Goal: Complete application form

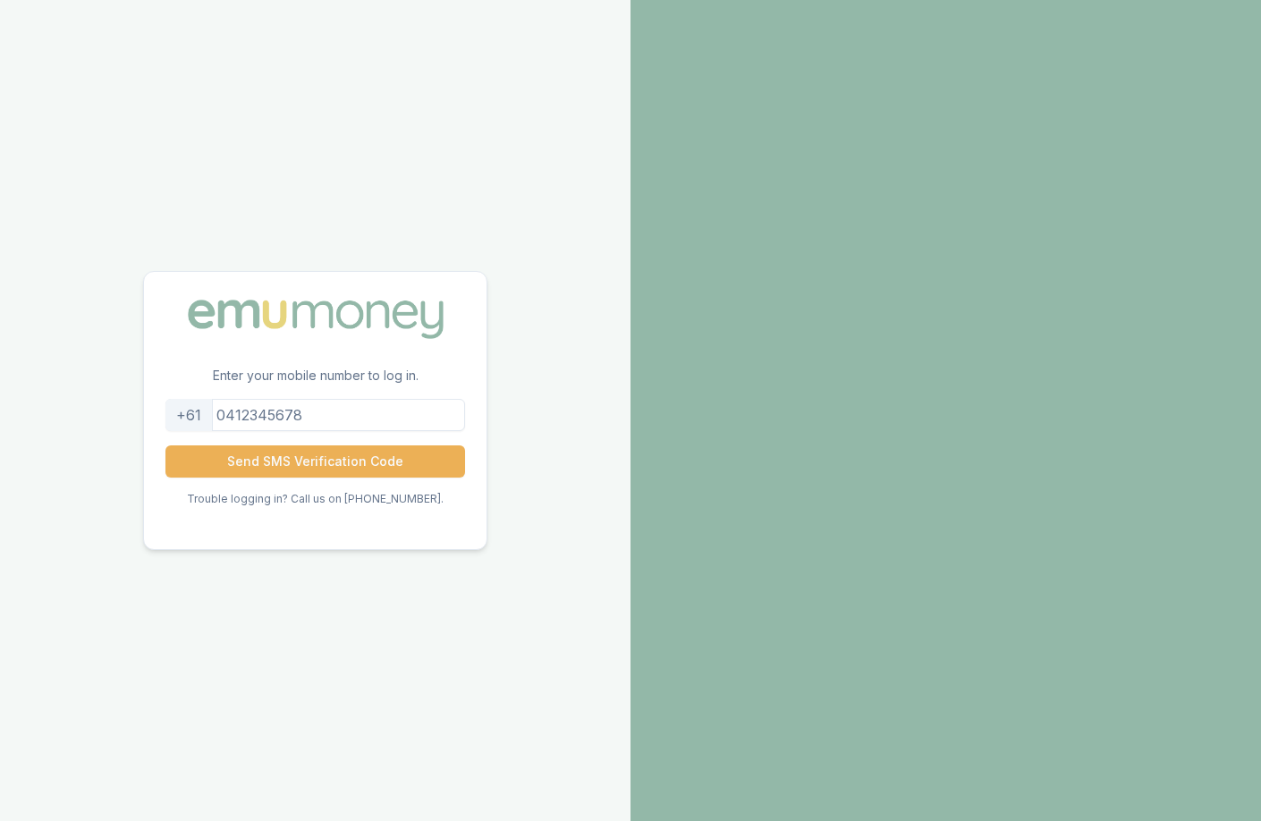
click at [327, 414] on input "tel" at bounding box center [314, 415] width 299 height 32
click at [278, 418] on input "0495397494" at bounding box center [314, 415] width 299 height 32
type input "0493795494"
click at [319, 457] on button "Send SMS Verification Code" at bounding box center [314, 461] width 299 height 32
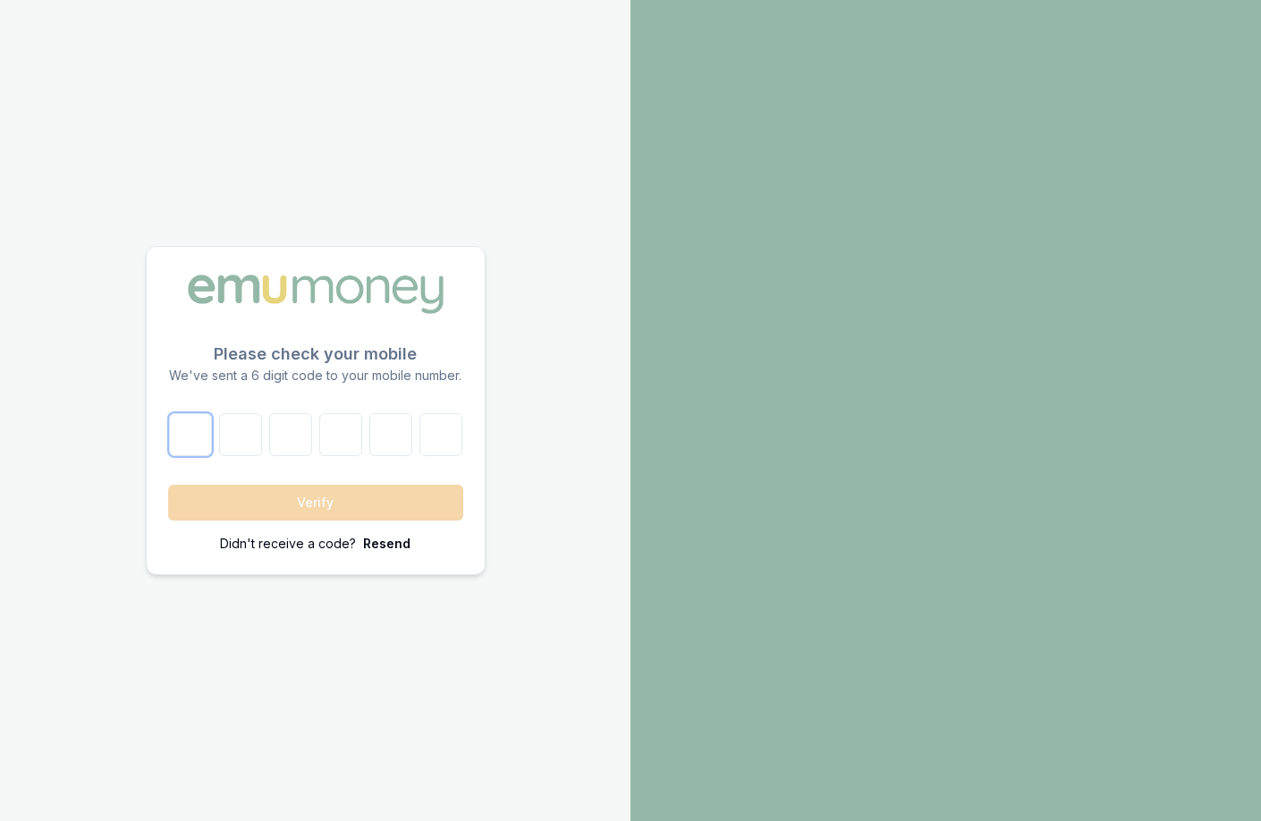
click at [209, 434] on input "number" at bounding box center [190, 434] width 43 height 43
type input "3"
type input "7"
type input "6"
type input "7"
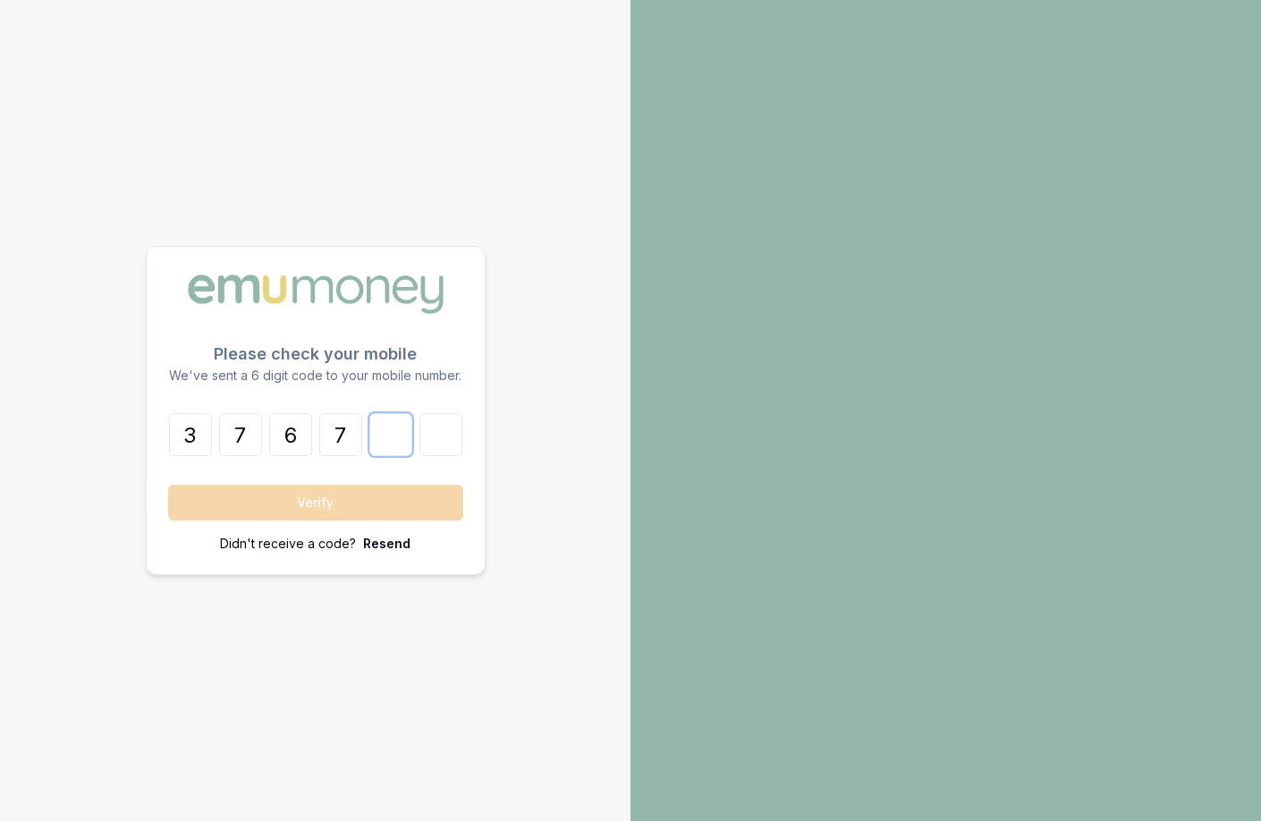
type input "5"
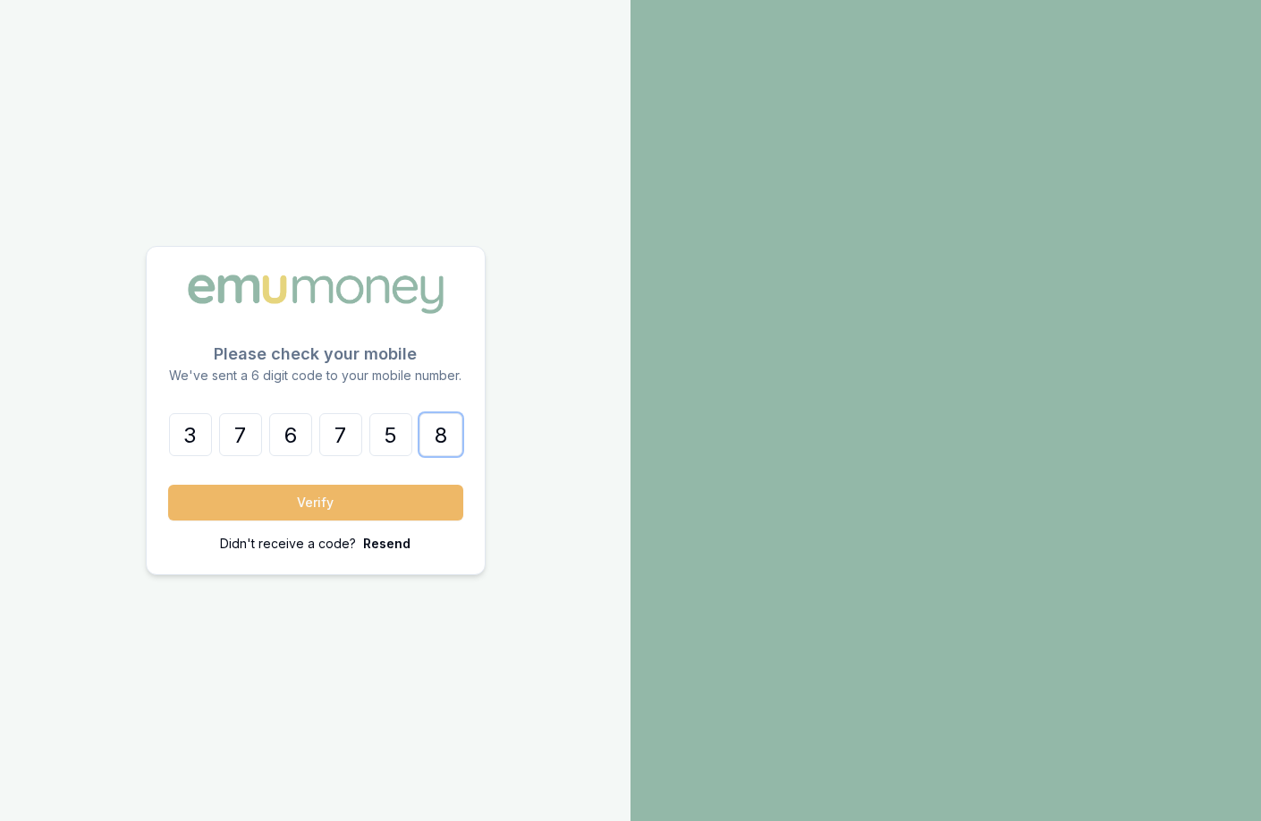
type input "8"
click at [215, 506] on button "Verify" at bounding box center [315, 503] width 295 height 36
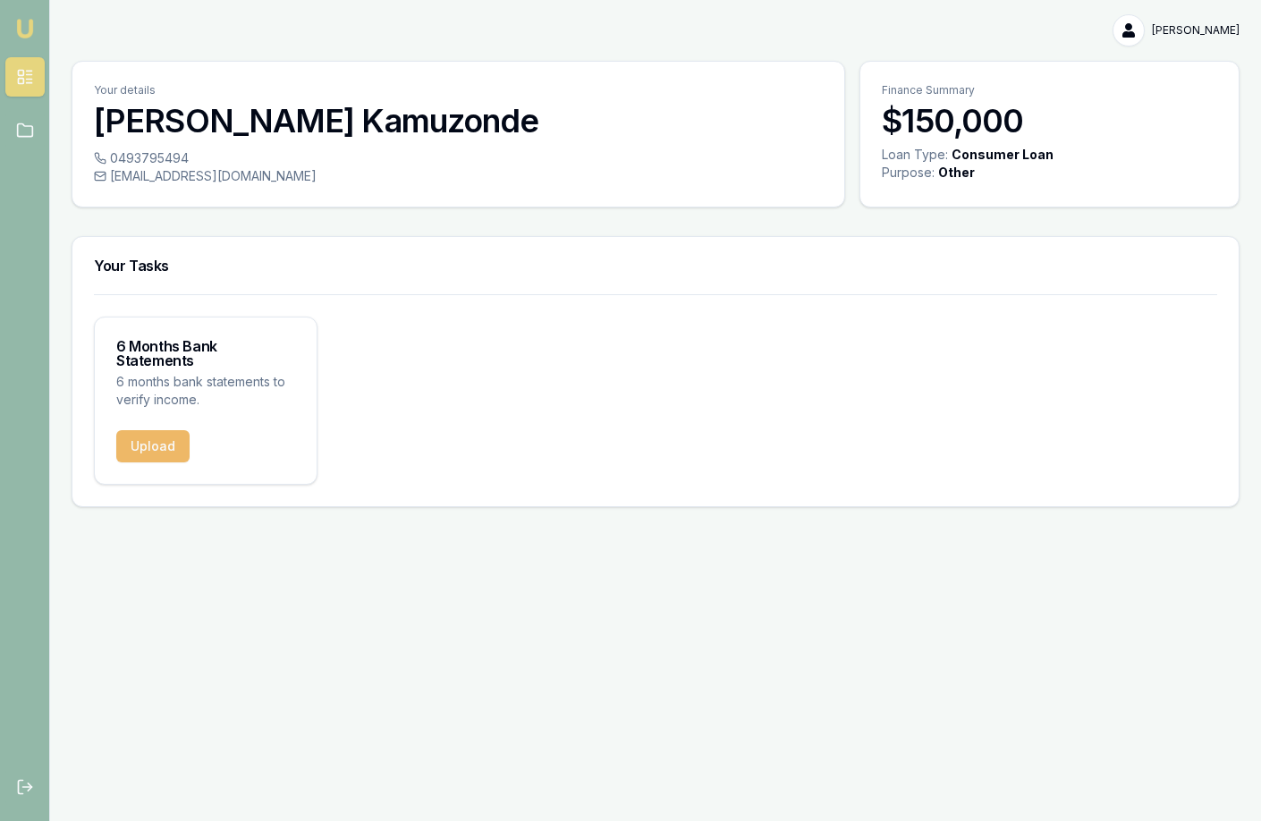
click at [158, 430] on button "Upload" at bounding box center [152, 446] width 73 height 32
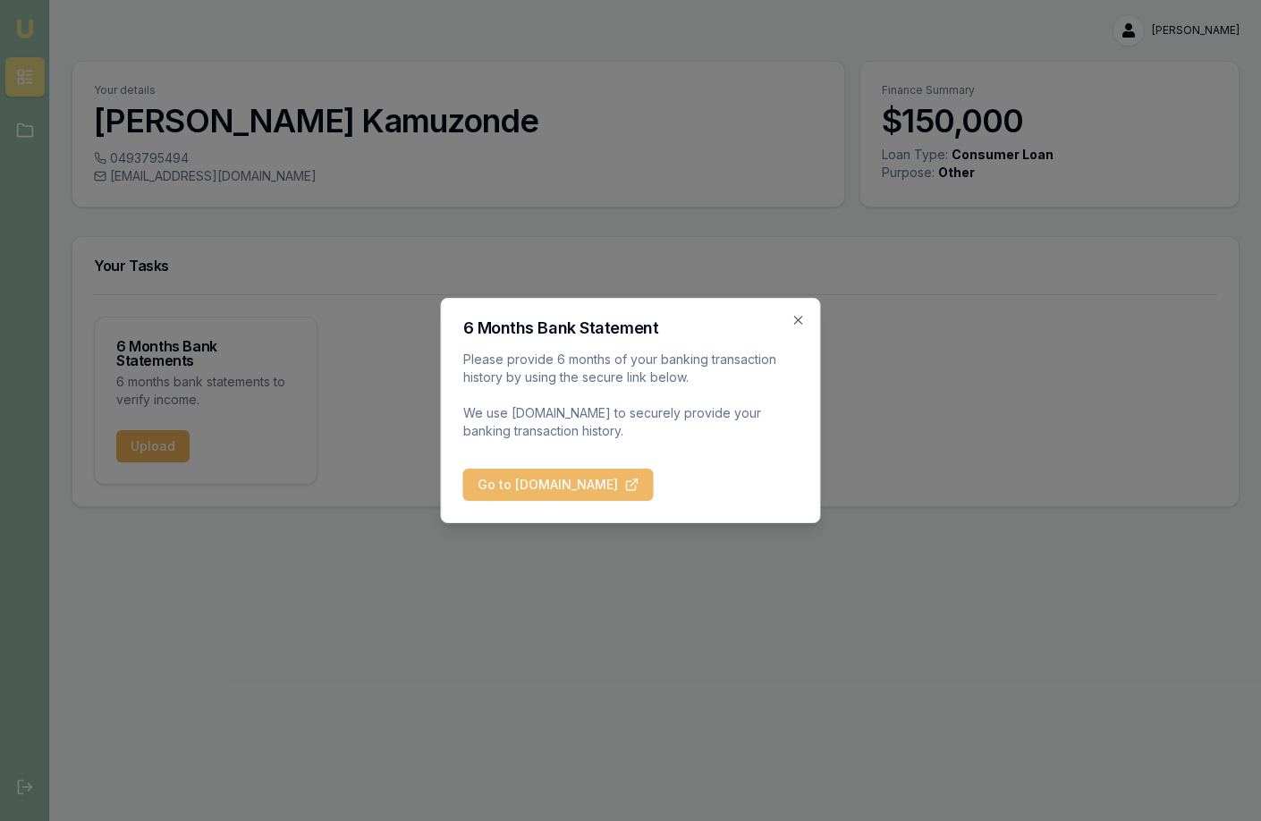
click at [614, 489] on button "Go to BankStatements.com.au" at bounding box center [558, 484] width 190 height 32
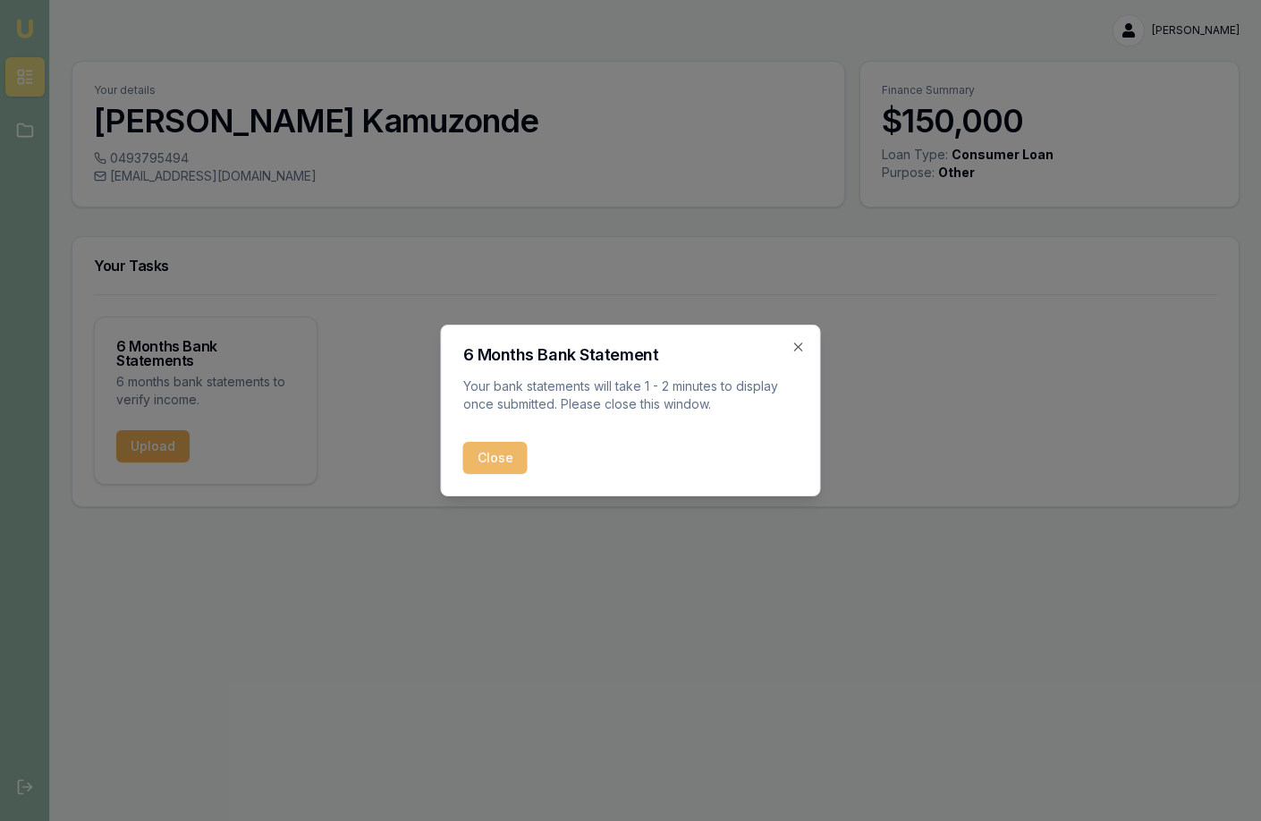
click at [512, 457] on button "Close" at bounding box center [495, 458] width 64 height 32
